Goal: Navigation & Orientation: Understand site structure

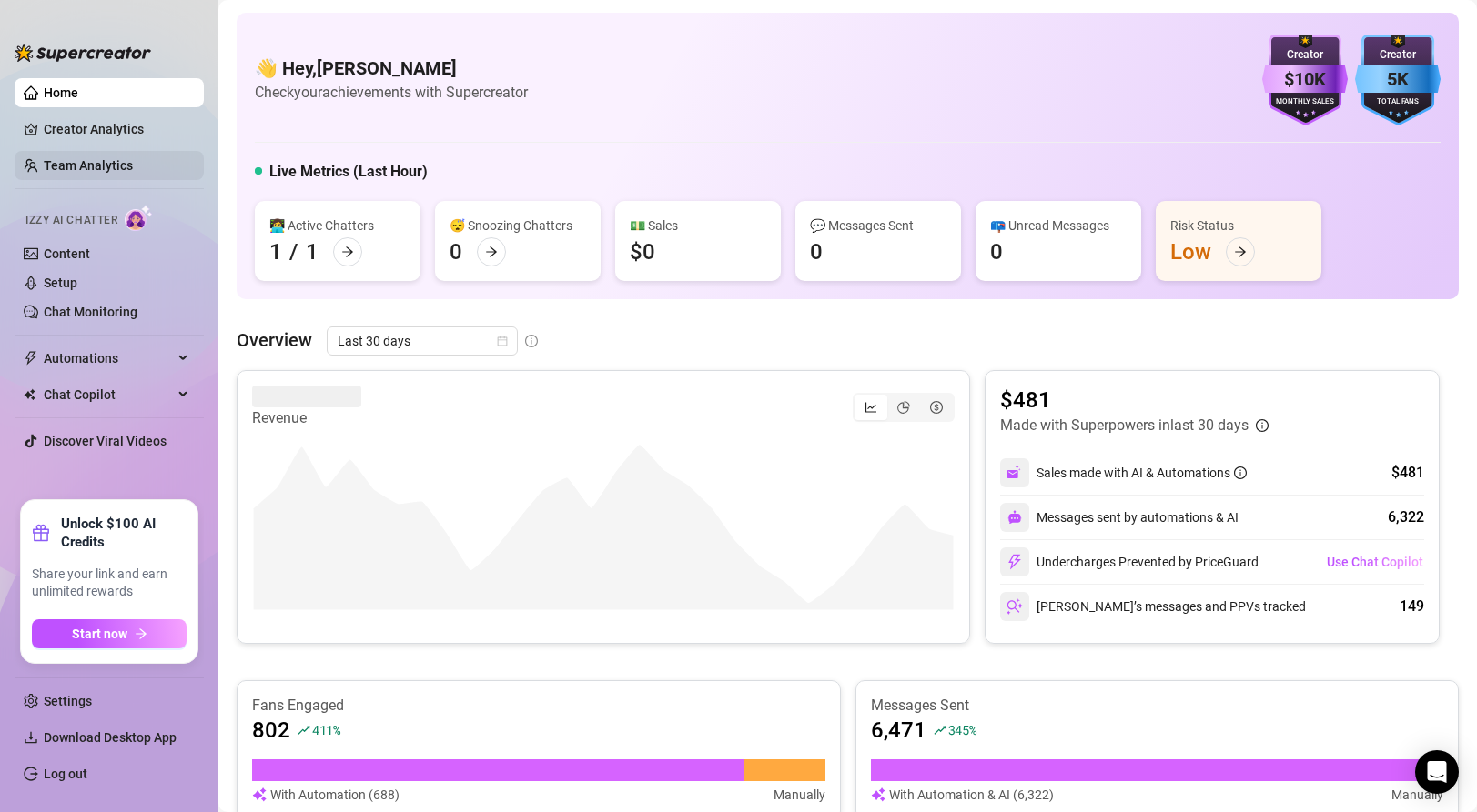
click at [65, 160] on link "Team Analytics" at bounding box center [88, 165] width 89 height 14
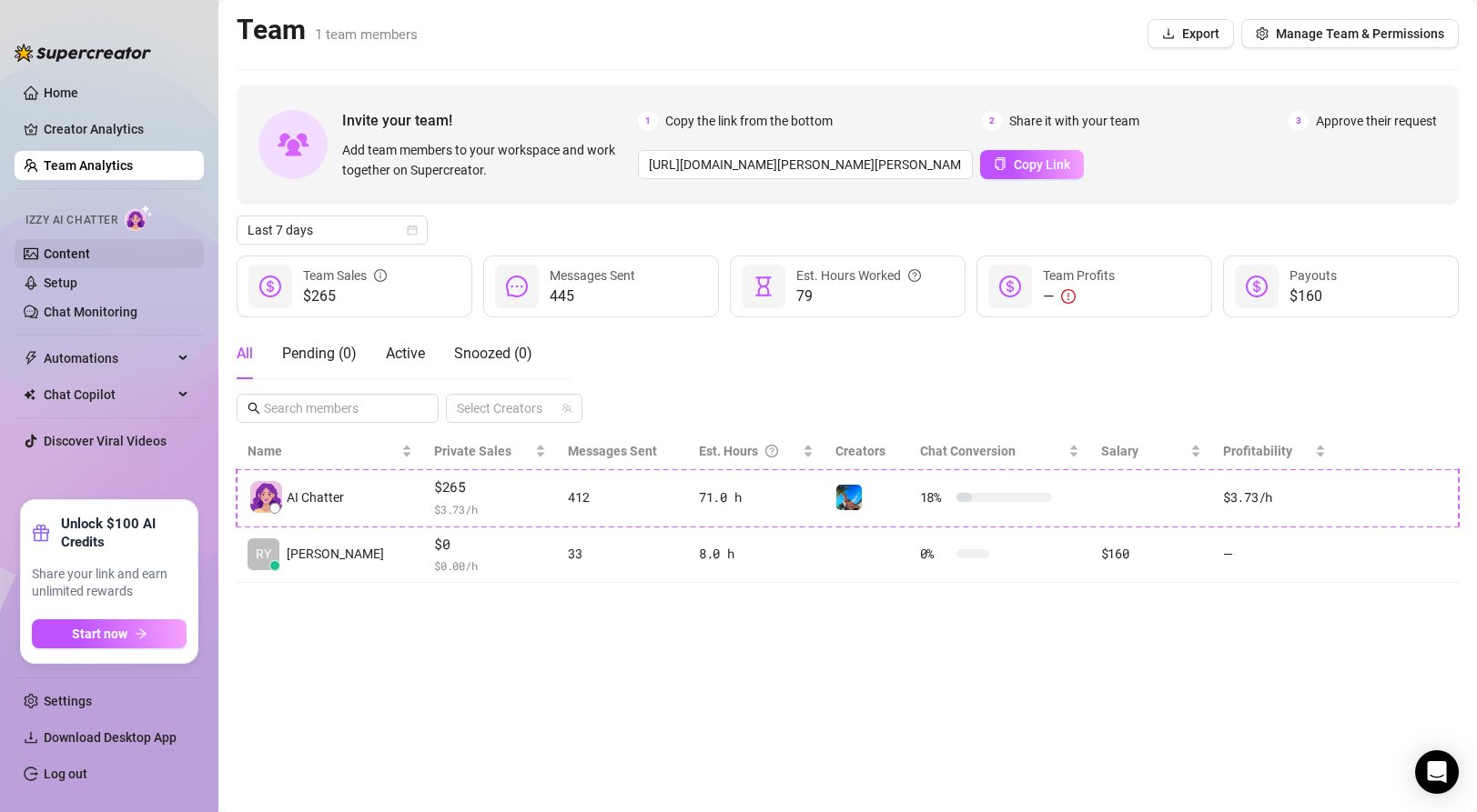
click at [83, 255] on link "Content" at bounding box center [67, 253] width 46 height 14
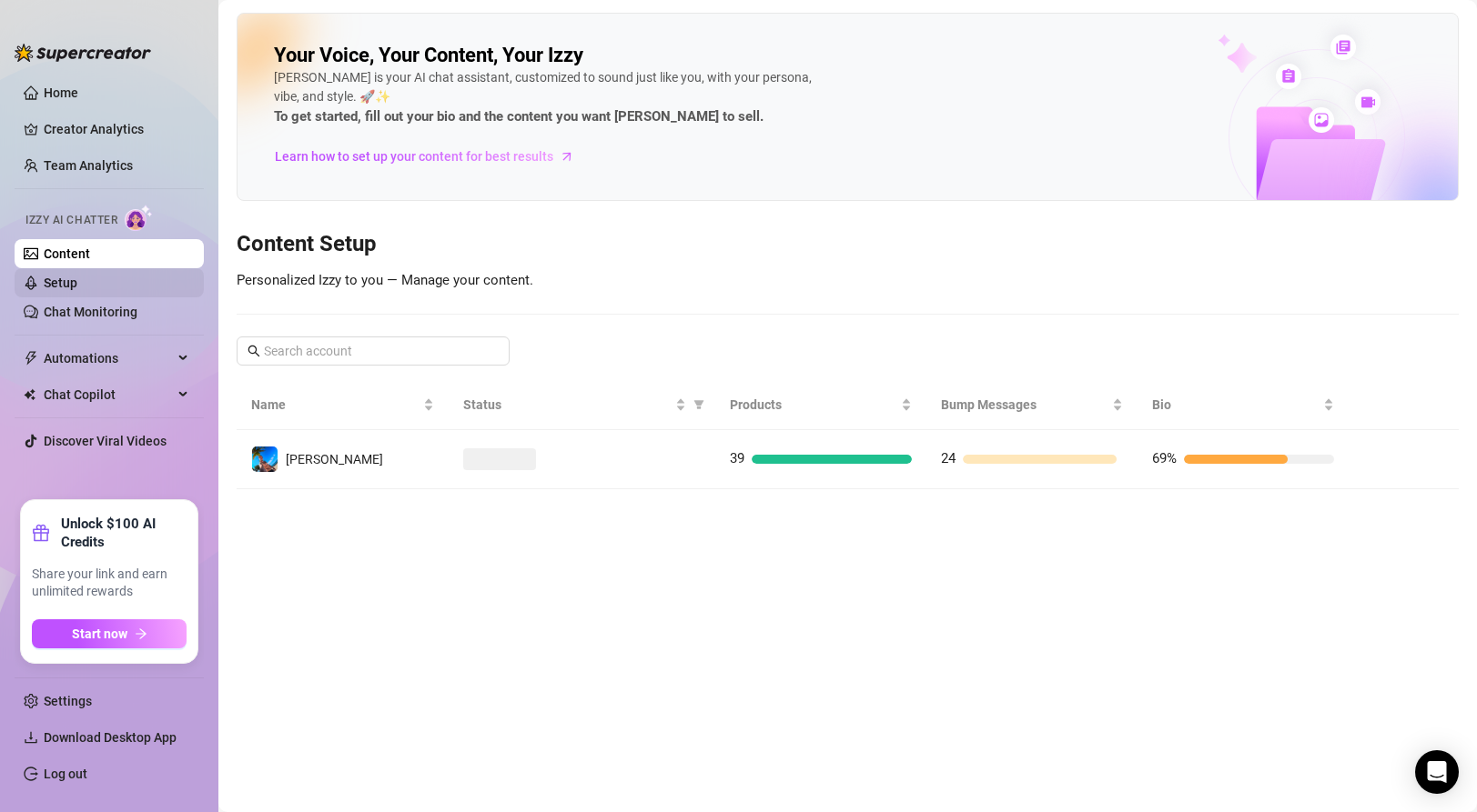
click at [77, 290] on link "Setup" at bounding box center [60, 282] width 34 height 14
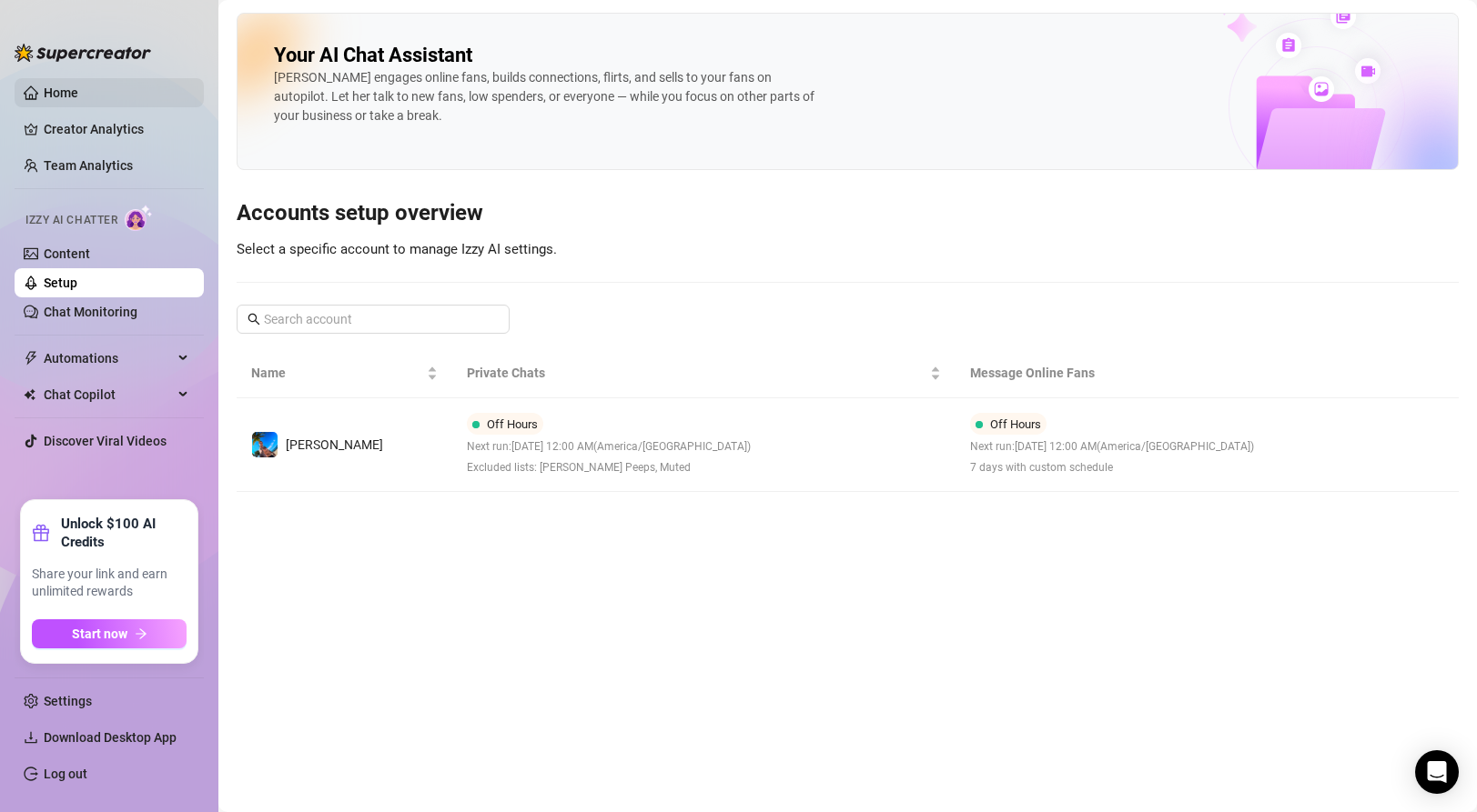
click at [76, 100] on link "Home" at bounding box center [61, 93] width 35 height 14
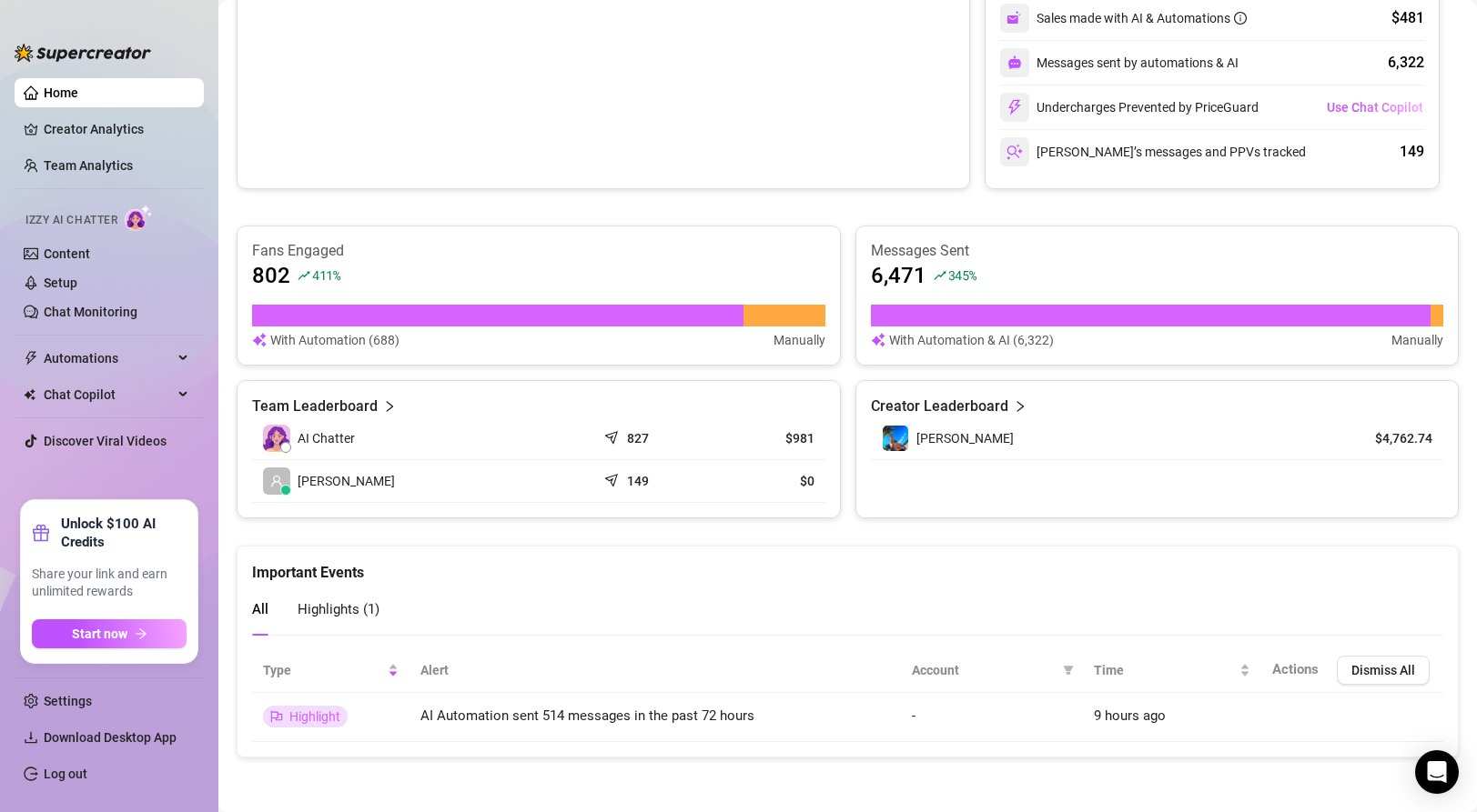
scroll to position [454, 0]
